Goal: Communication & Community: Share content

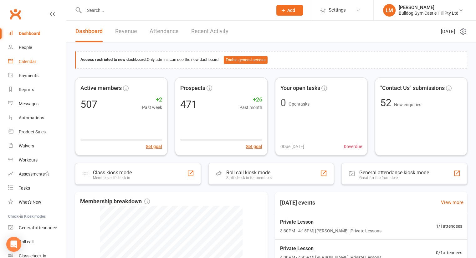
click at [20, 63] on div "Calendar" at bounding box center [28, 61] width 18 height 5
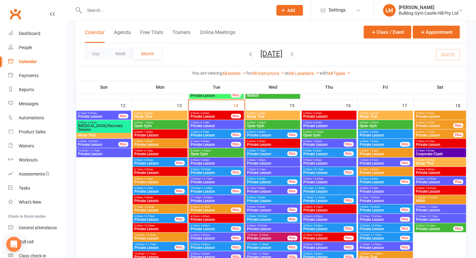
scroll to position [752, 0]
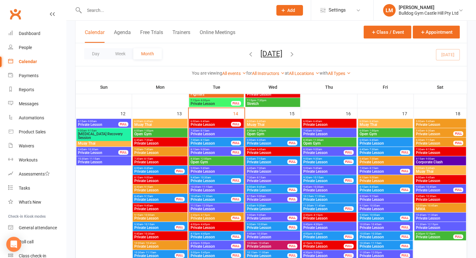
click at [445, 170] on span "Muay Thai" at bounding box center [439, 172] width 49 height 4
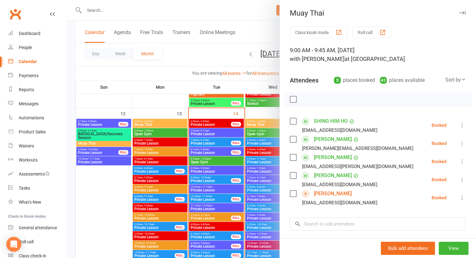
click at [331, 195] on link "[PERSON_NAME]" at bounding box center [333, 194] width 38 height 10
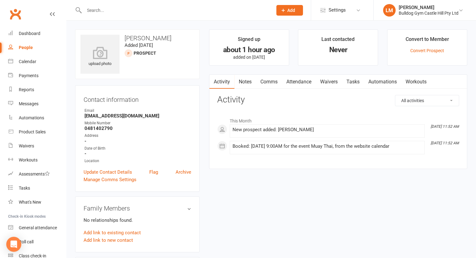
click at [268, 83] on link "Comms" at bounding box center [269, 82] width 26 height 14
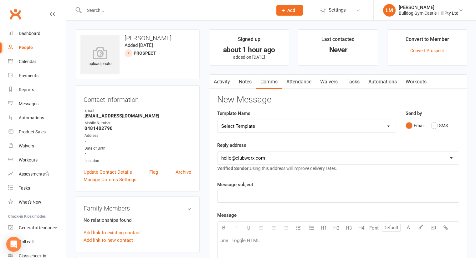
click at [380, 127] on select "Select Template [Email] 6 week challenge [Push Notification] 6 Week Challenge […" at bounding box center [306, 126] width 178 height 13
select select "67"
click at [217, 120] on select "Select Template [Email] 6 week challenge [Push Notification] 6 Week Challenge […" at bounding box center [306, 126] width 178 height 13
click at [249, 159] on select "[EMAIL_ADDRESS][DOMAIN_NAME] [EMAIL_ADDRESS][DOMAIN_NAME] [EMAIL_ADDRESS][DOMAI…" at bounding box center [337, 158] width 241 height 13
select select "1"
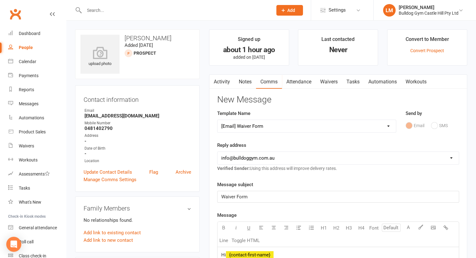
click at [217, 152] on select "[EMAIL_ADDRESS][DOMAIN_NAME] [EMAIL_ADDRESS][DOMAIN_NAME] [EMAIL_ADDRESS][DOMAI…" at bounding box center [337, 158] width 241 height 13
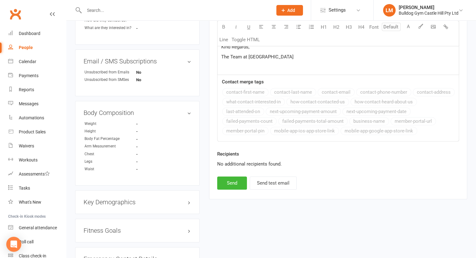
scroll to position [273, 0]
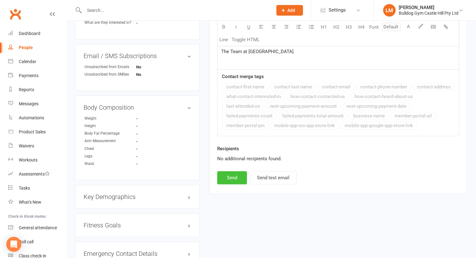
click at [234, 172] on button "Send" at bounding box center [232, 177] width 30 height 13
select select
select select "0"
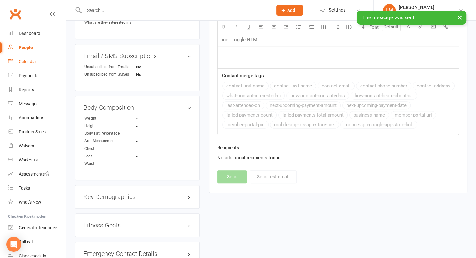
click at [25, 59] on div "Calendar" at bounding box center [28, 61] width 18 height 5
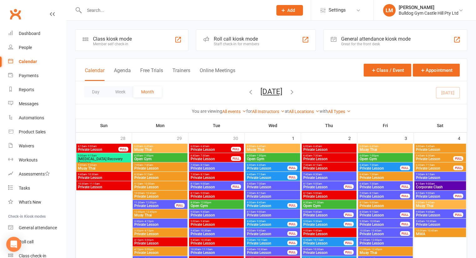
click at [109, 121] on th "Sun" at bounding box center [104, 125] width 56 height 13
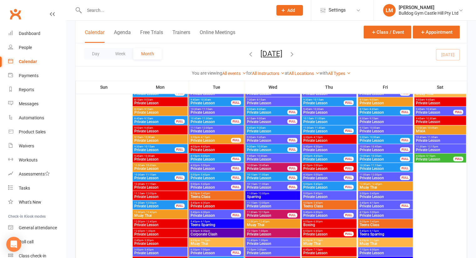
scroll to position [835, 0]
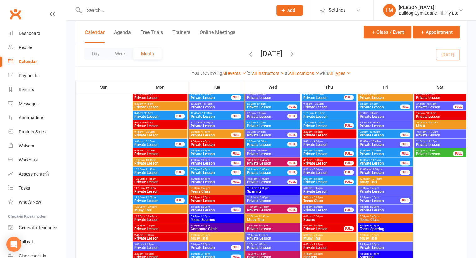
click at [216, 162] on span "Private Lesson" at bounding box center [210, 164] width 41 height 4
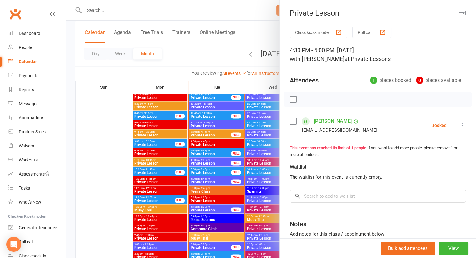
click at [459, 13] on icon "button" at bounding box center [462, 13] width 7 height 4
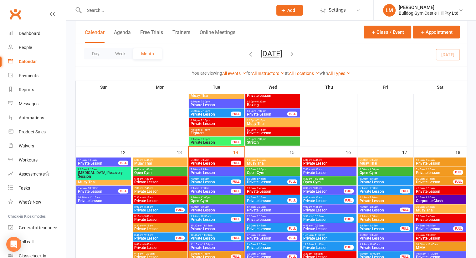
scroll to position [713, 0]
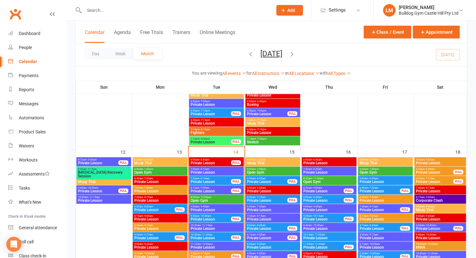
click at [163, 159] on span "6:00am - 6:45am" at bounding box center [160, 160] width 52 height 3
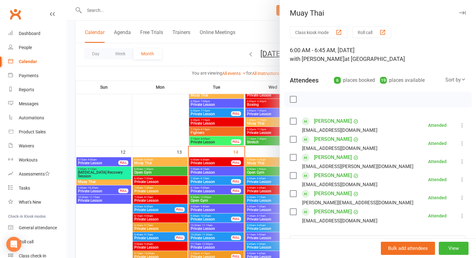
click at [459, 12] on icon "button" at bounding box center [462, 13] width 7 height 4
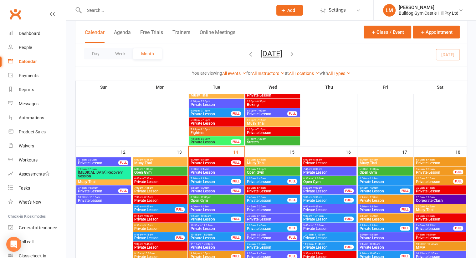
click at [131, 6] on input "text" at bounding box center [175, 10] width 186 height 9
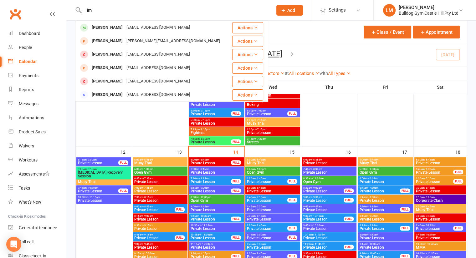
type input "i"
type input "c"
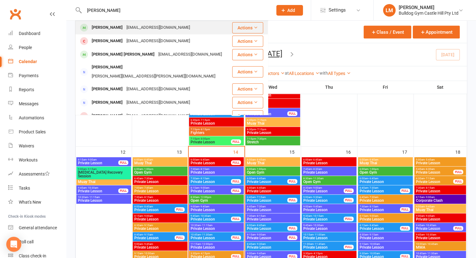
type input "[PERSON_NAME]"
click at [124, 27] on div "[EMAIL_ADDRESS][DOMAIN_NAME]" at bounding box center [157, 27] width 67 height 9
